Goal: Transaction & Acquisition: Purchase product/service

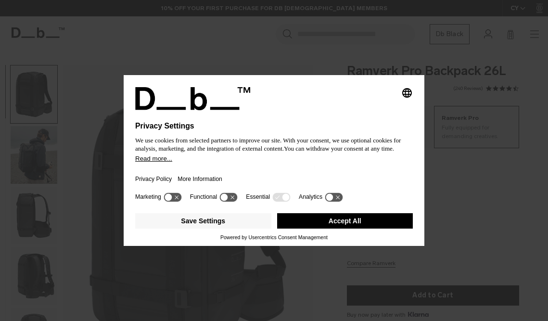
click at [355, 114] on div at bounding box center [273, 116] width 277 height 12
click at [349, 227] on button "Accept All" at bounding box center [345, 220] width 136 height 15
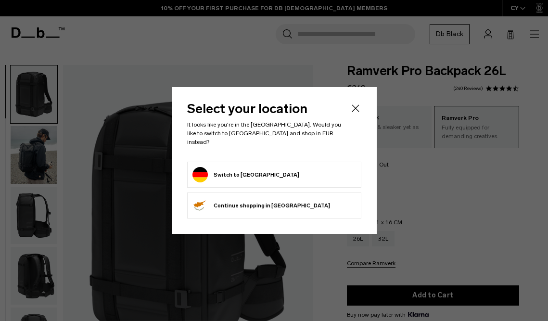
click at [357, 107] on icon "Close" at bounding box center [355, 108] width 12 height 12
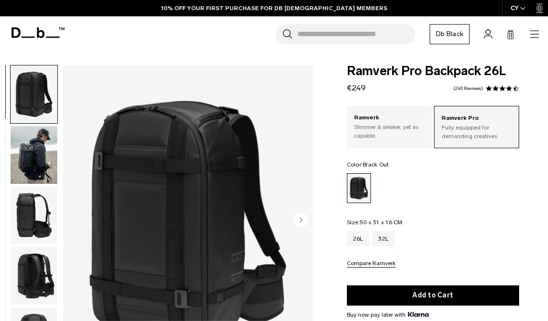
click at [39, 141] on img "button" at bounding box center [34, 155] width 47 height 58
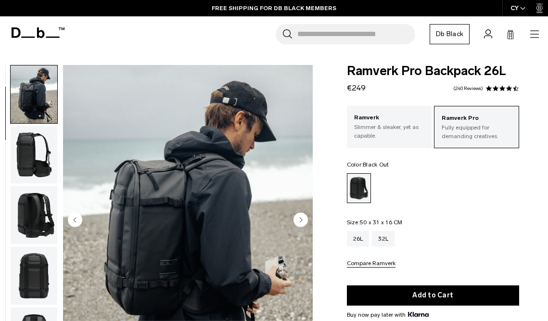
click at [37, 191] on img "button" at bounding box center [34, 215] width 47 height 58
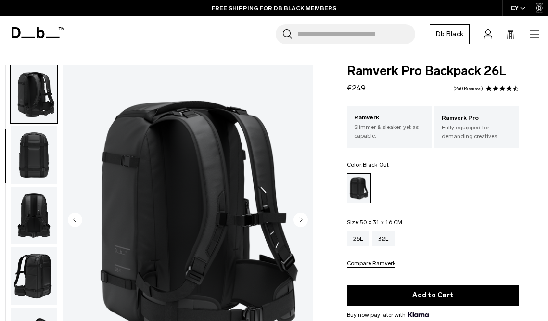
click at [38, 214] on img "button" at bounding box center [34, 216] width 47 height 58
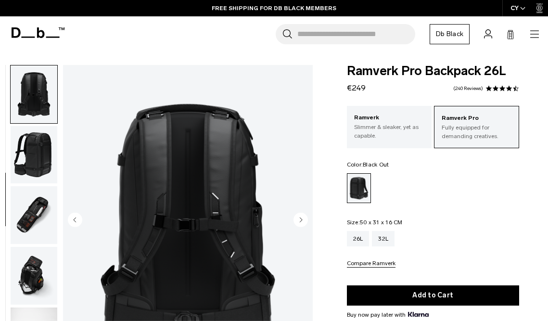
click at [38, 211] on img "button" at bounding box center [34, 215] width 47 height 58
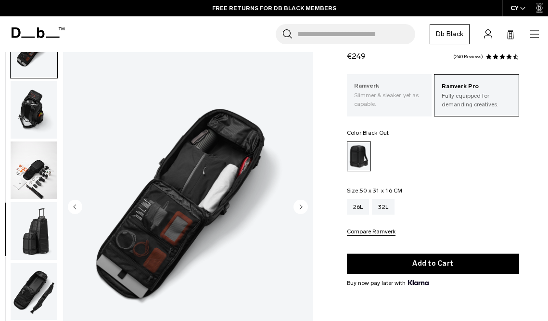
scroll to position [38, 0]
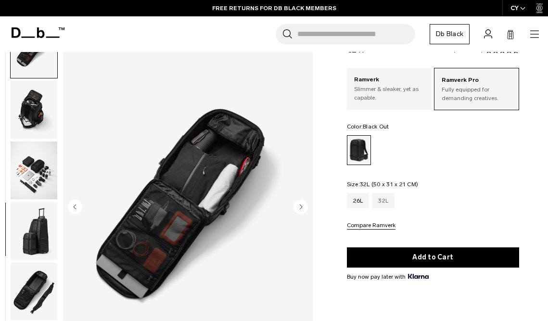
click at [382, 199] on div "32L" at bounding box center [383, 200] width 23 height 15
